Goal: Information Seeking & Learning: Learn about a topic

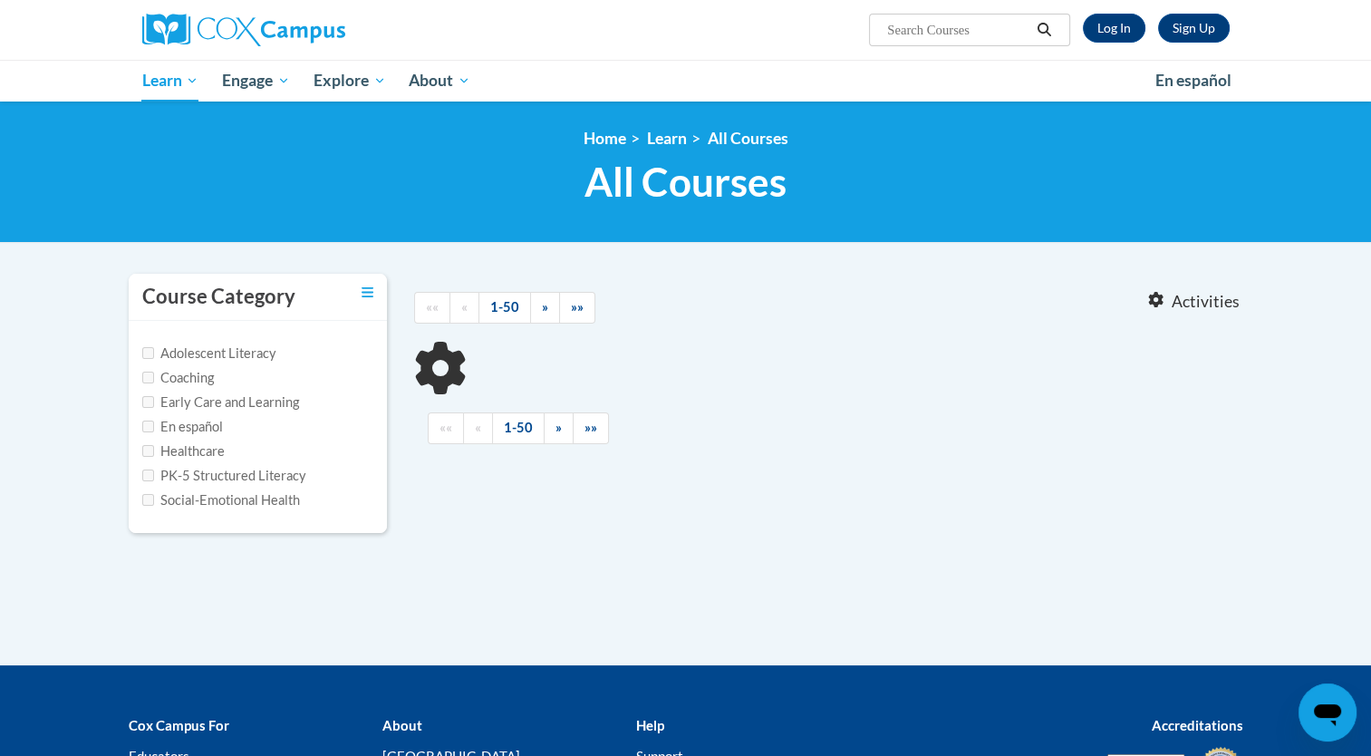
type input "dyslexia"
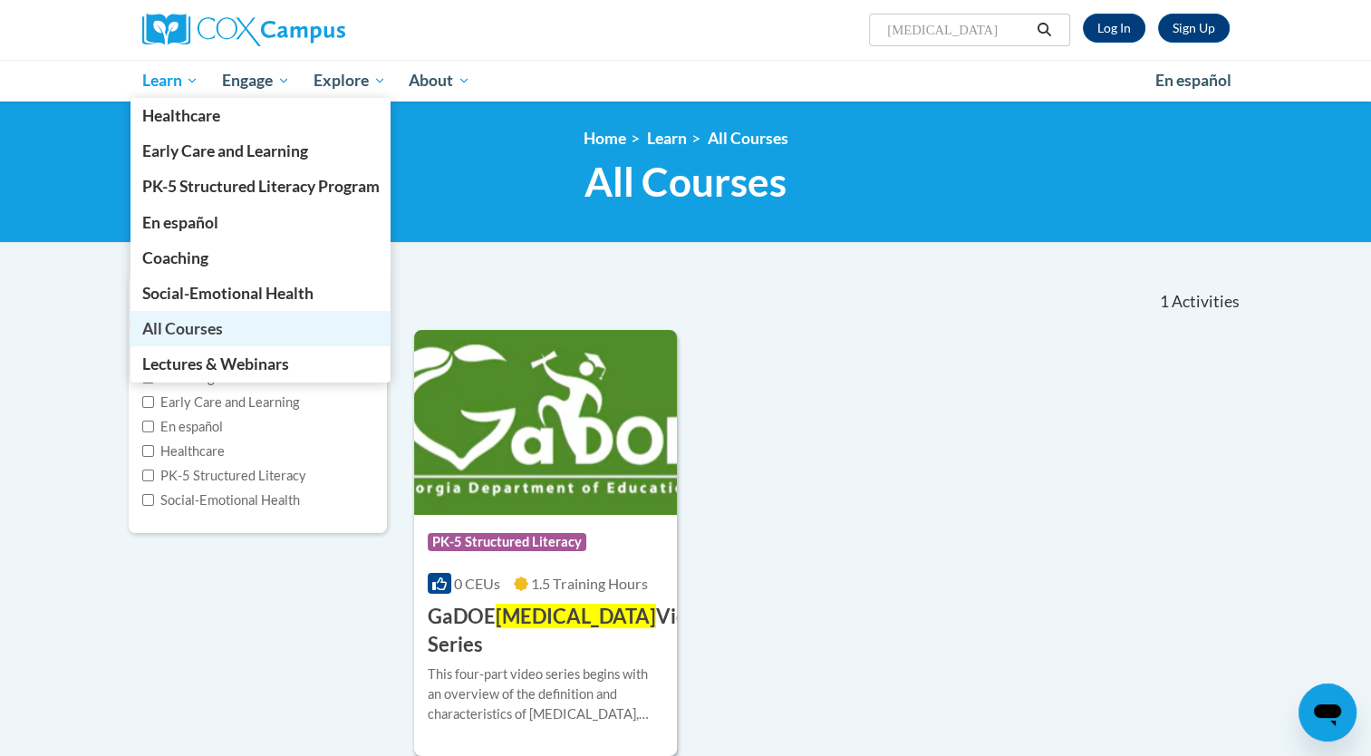
click at [187, 332] on span "All Courses" at bounding box center [181, 328] width 81 height 19
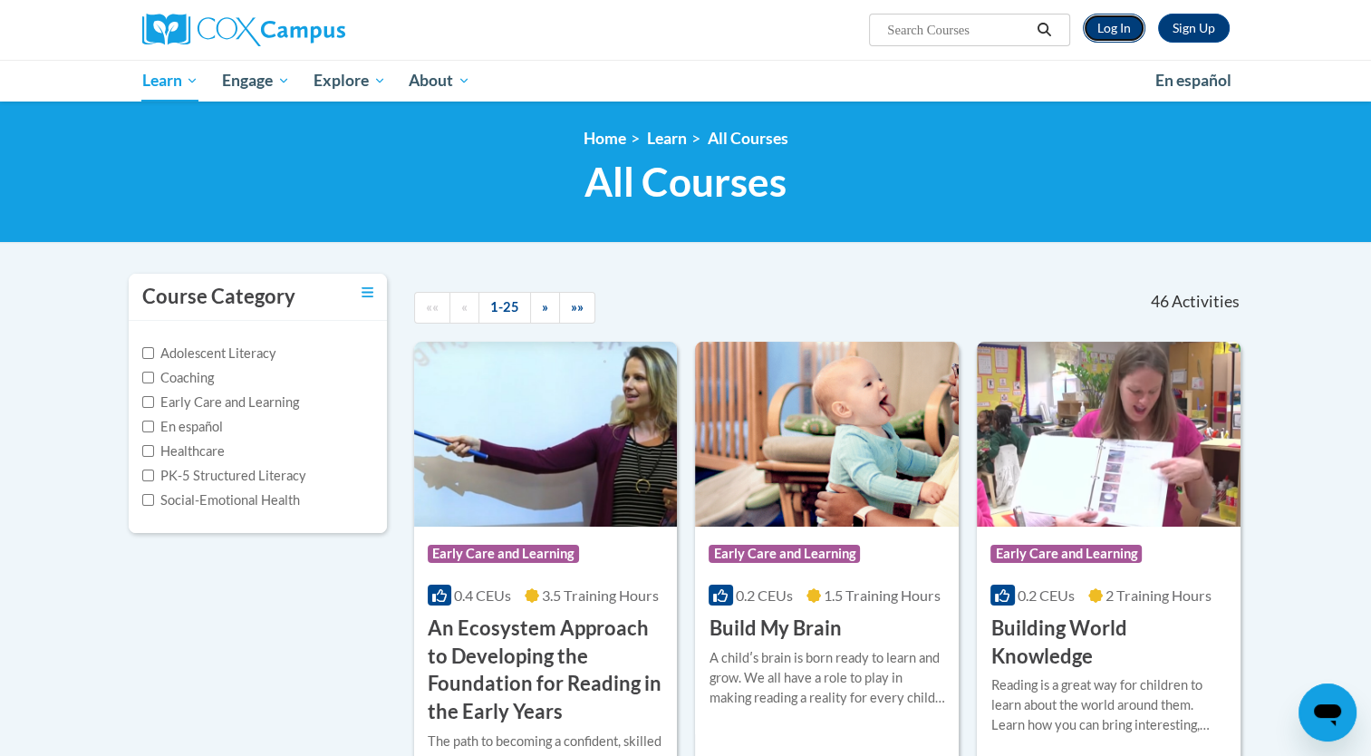
click at [1117, 28] on link "Log In" at bounding box center [1114, 28] width 63 height 29
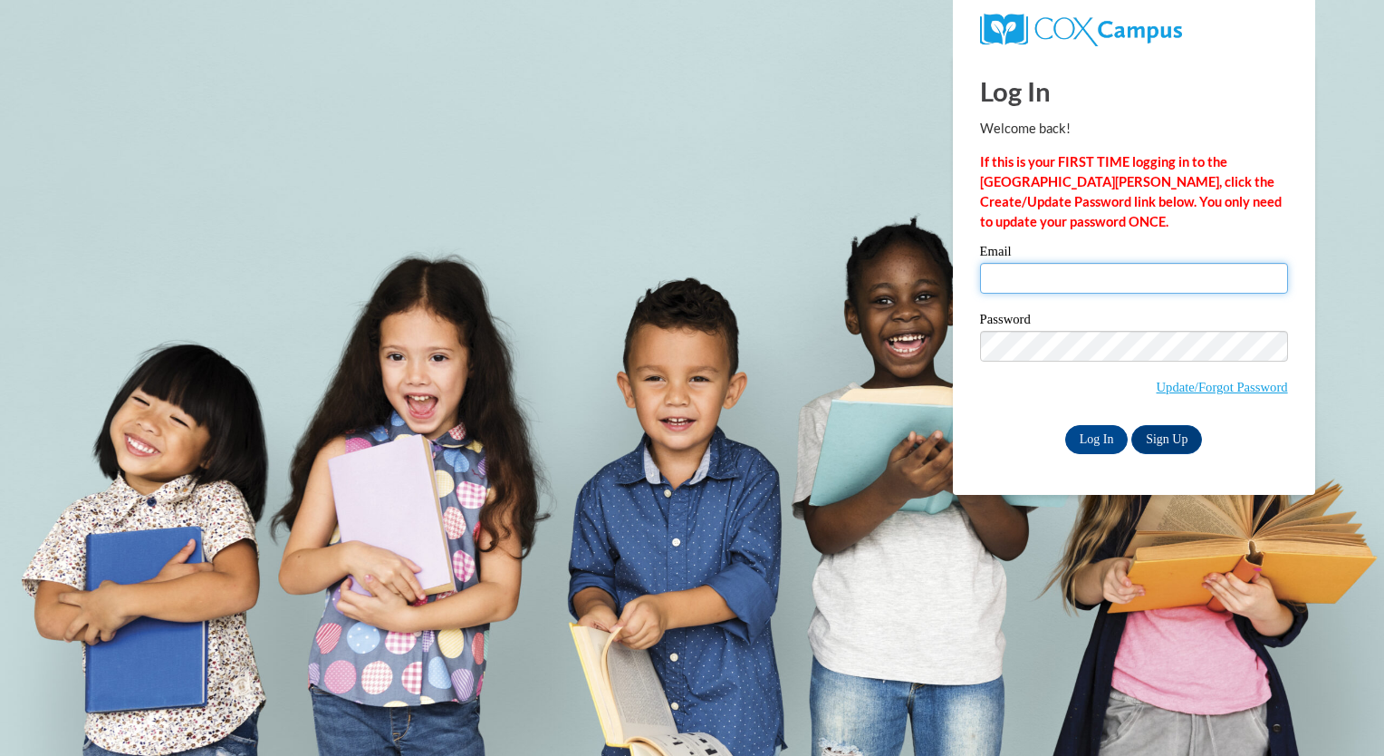
click at [1100, 280] on input "Email" at bounding box center [1134, 278] width 308 height 31
type input "araasch@greenfield.k12.wi.us"
click at [1277, 272] on input "araasch@greenfield.k12.wi.us" at bounding box center [1134, 278] width 308 height 31
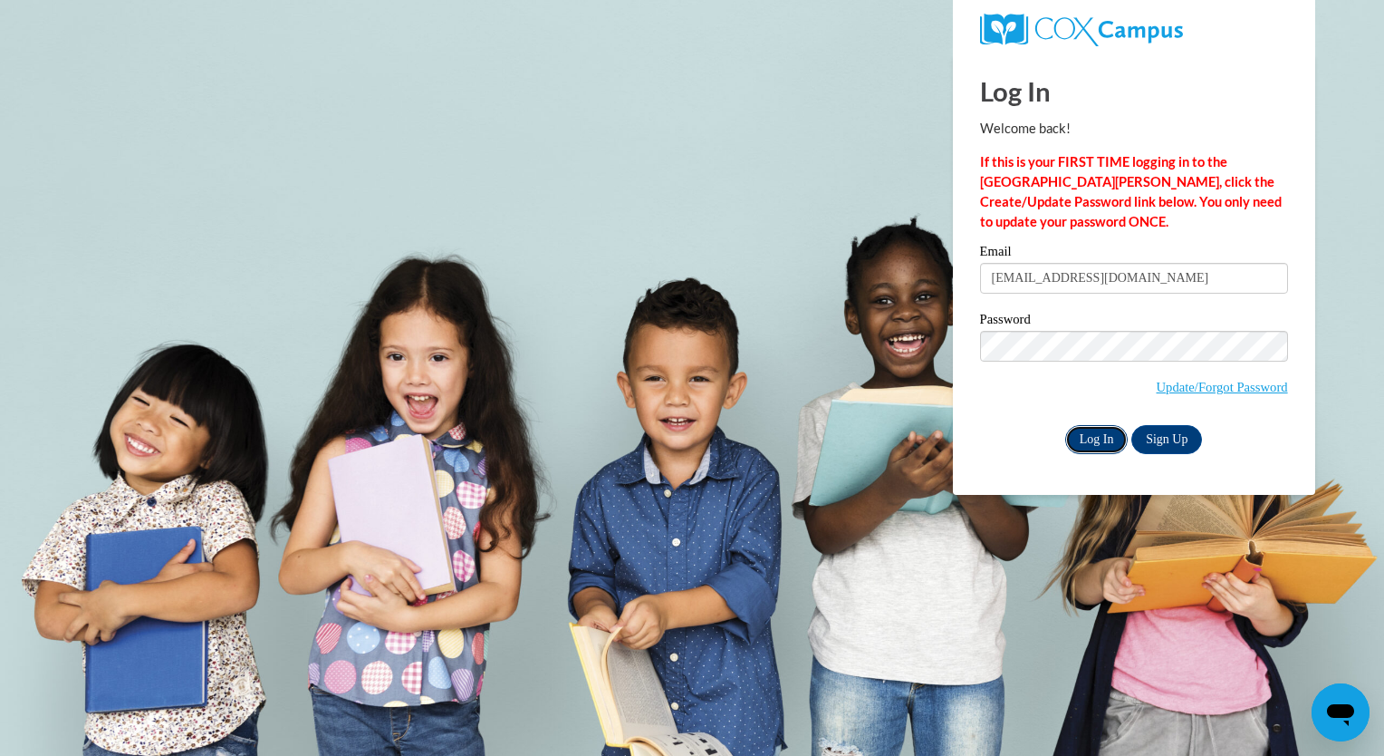
click at [1091, 440] on input "Log In" at bounding box center [1096, 439] width 63 height 29
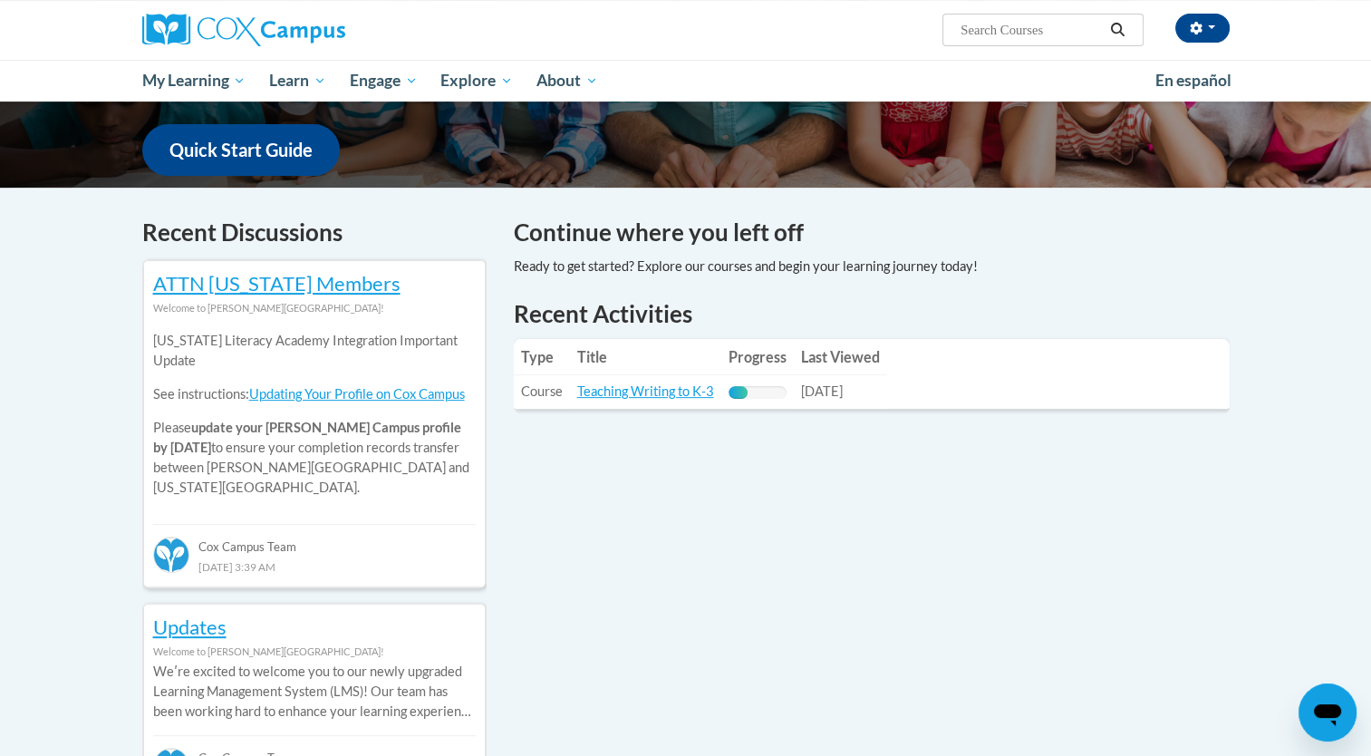
scroll to position [449, 0]
click at [686, 387] on link "Teaching Writing to K-3" at bounding box center [645, 389] width 137 height 15
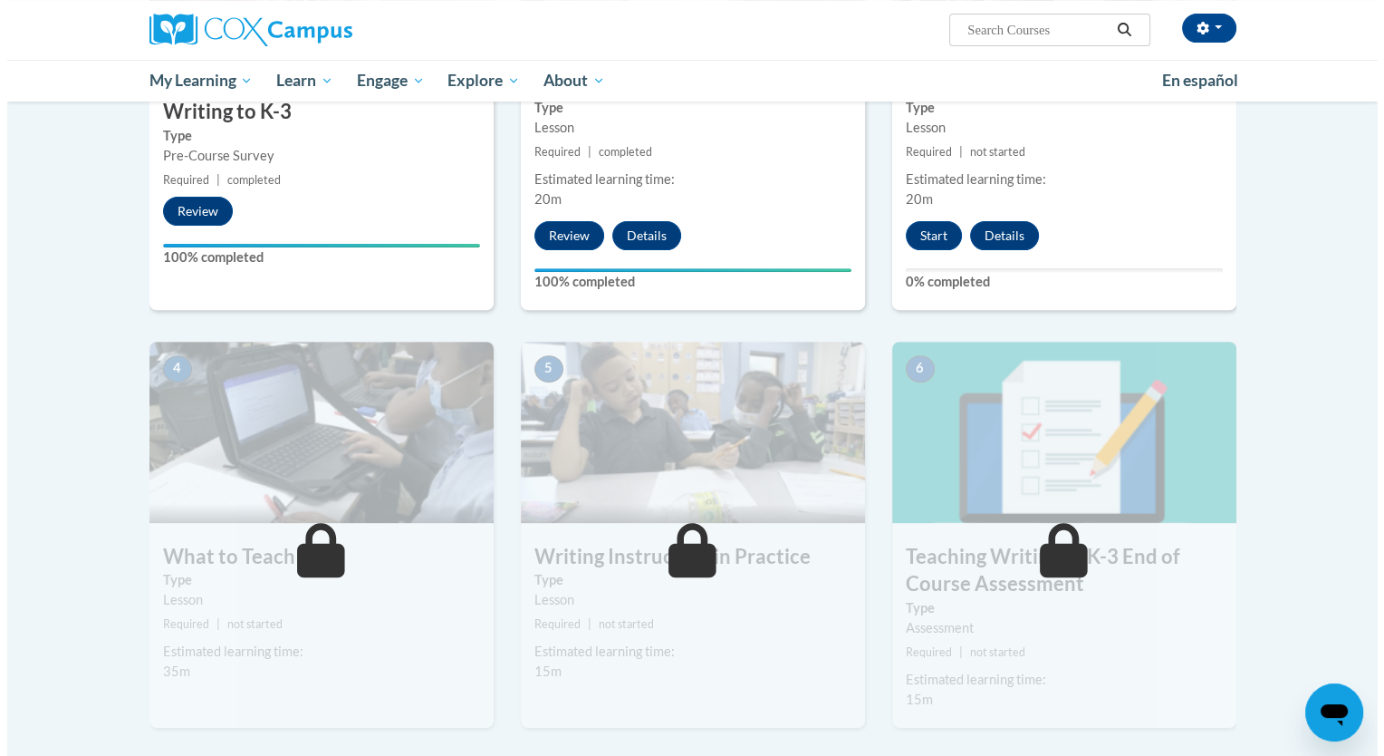
scroll to position [603, 0]
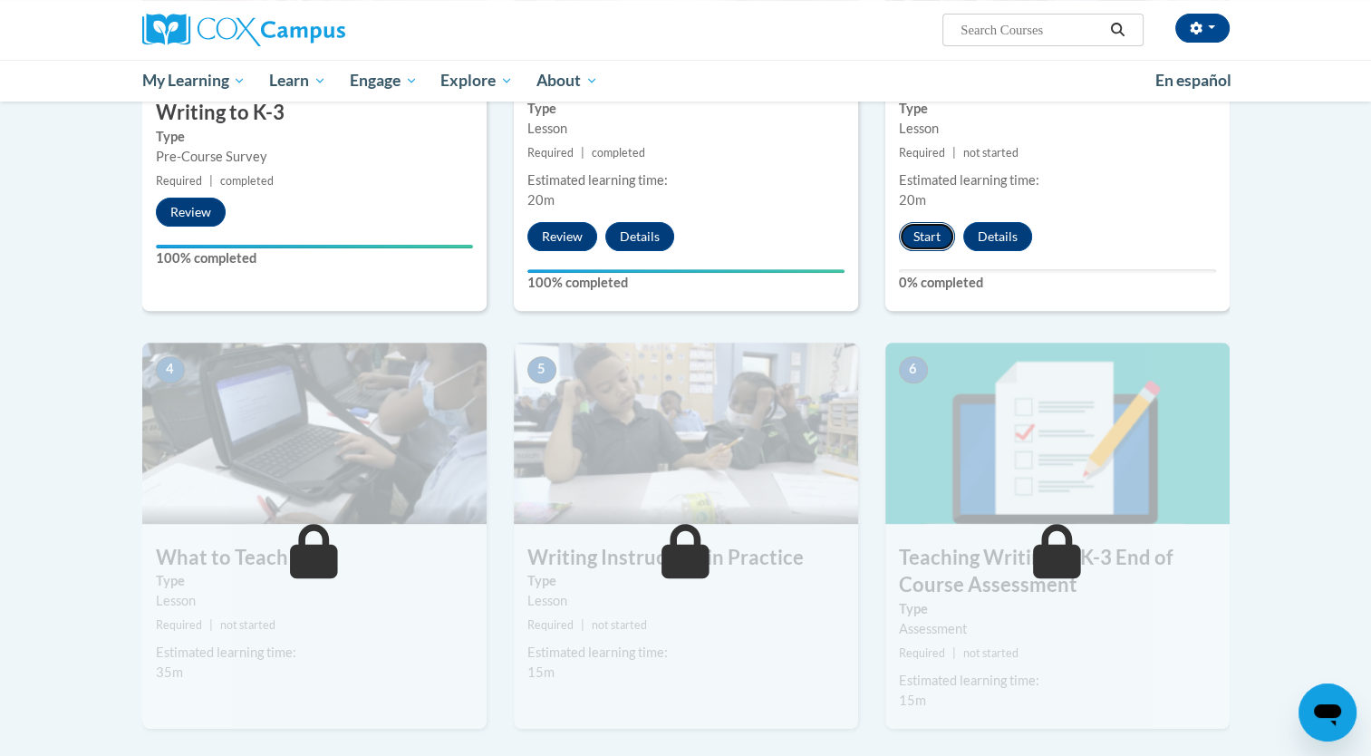
click at [935, 234] on button "Start" at bounding box center [927, 236] width 56 height 29
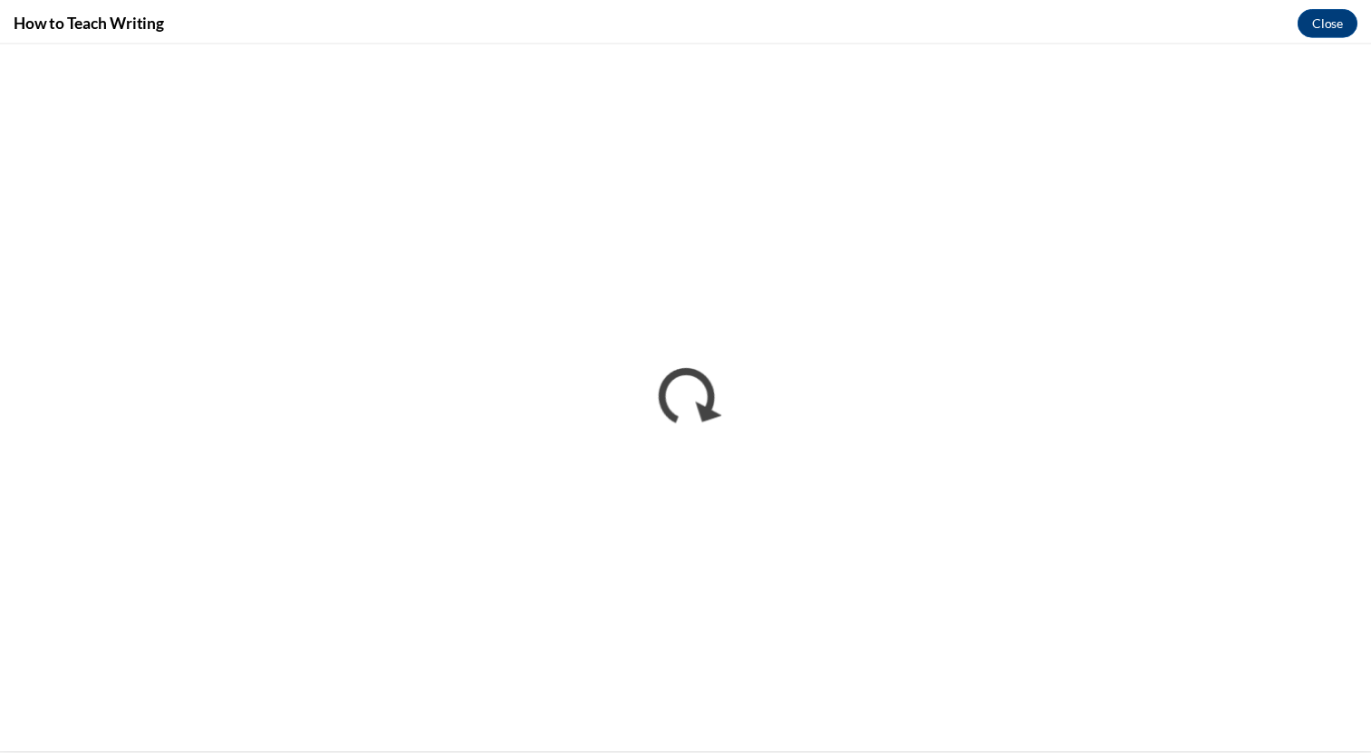
scroll to position [0, 0]
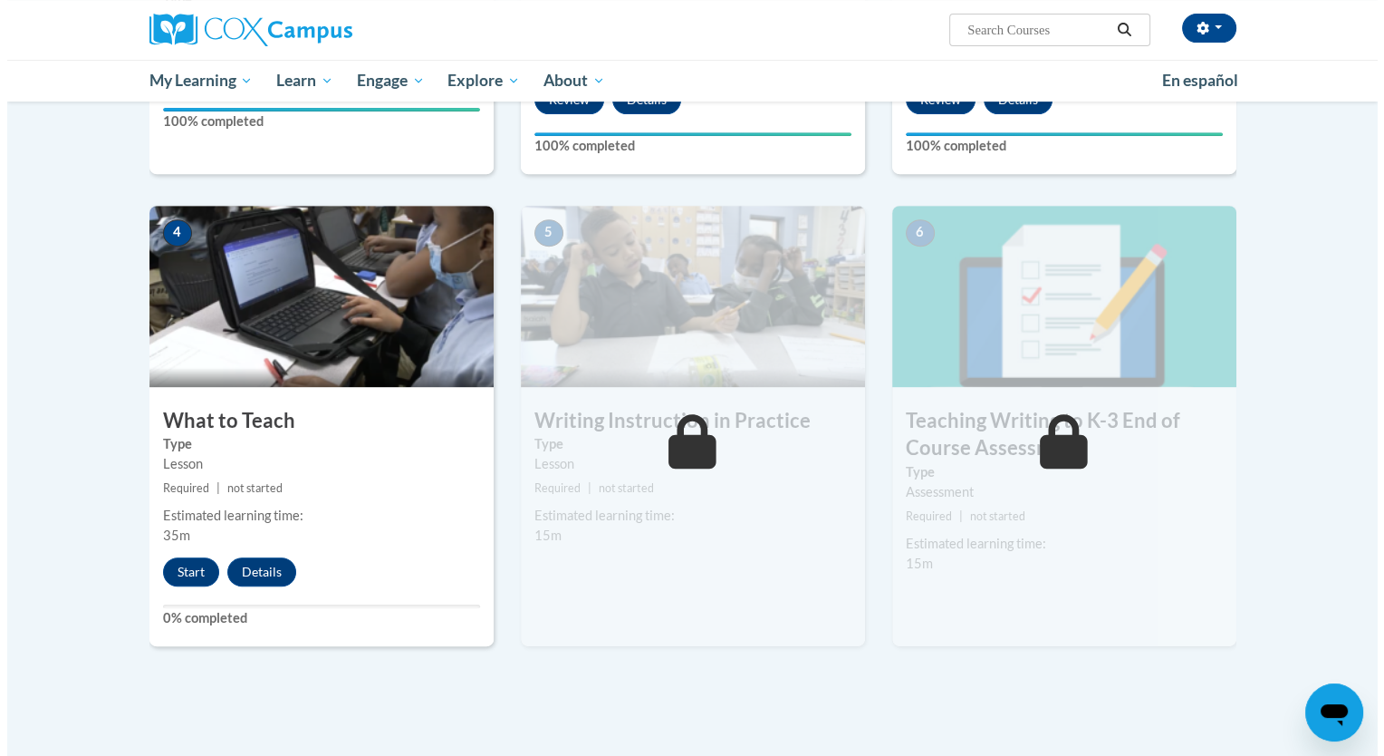
scroll to position [751, 0]
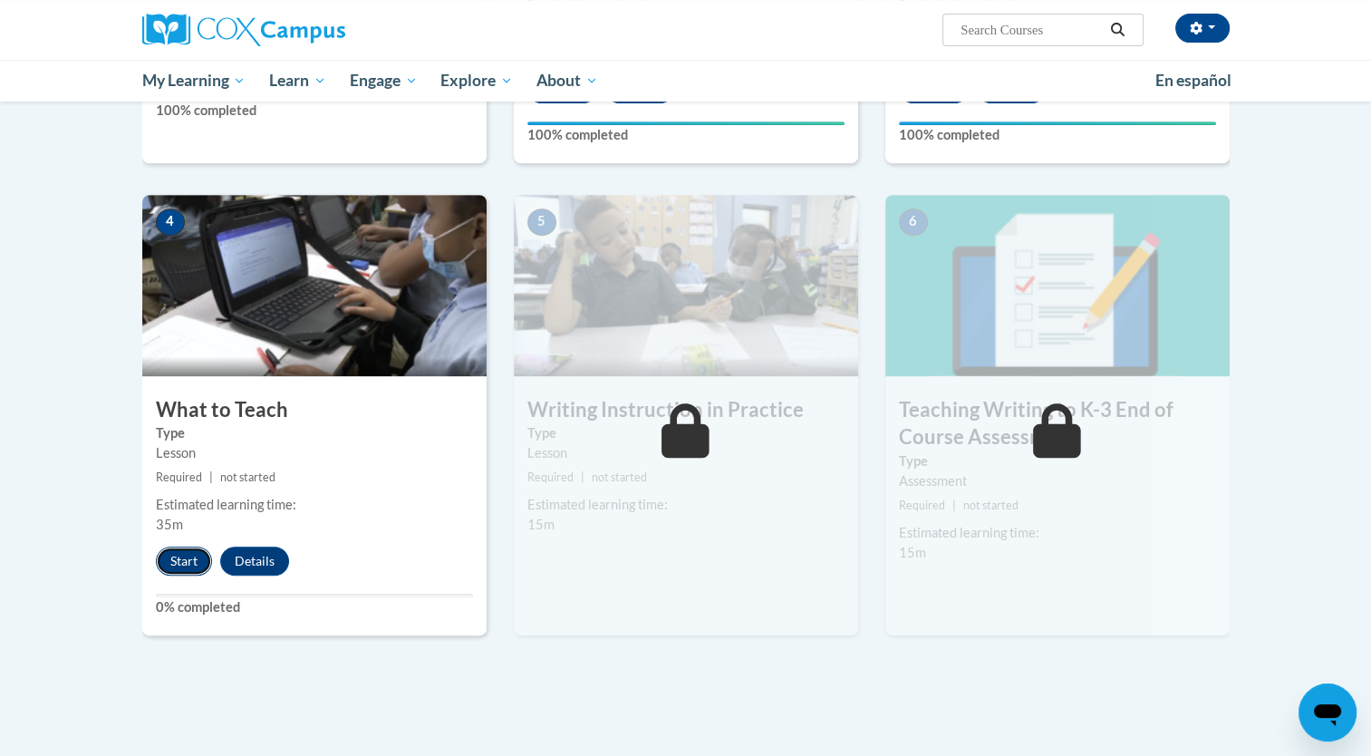
click at [194, 553] on button "Start" at bounding box center [184, 560] width 56 height 29
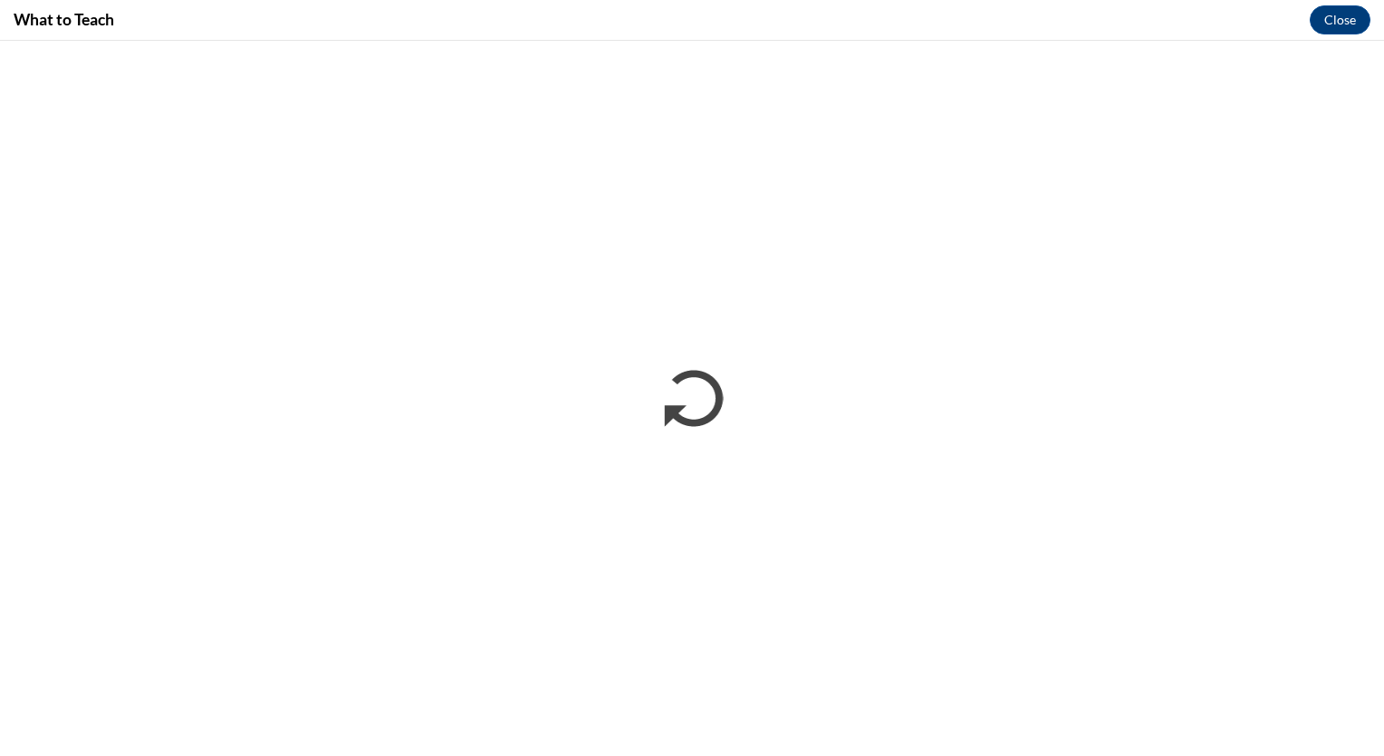
scroll to position [0, 0]
